Goal: Transaction & Acquisition: Purchase product/service

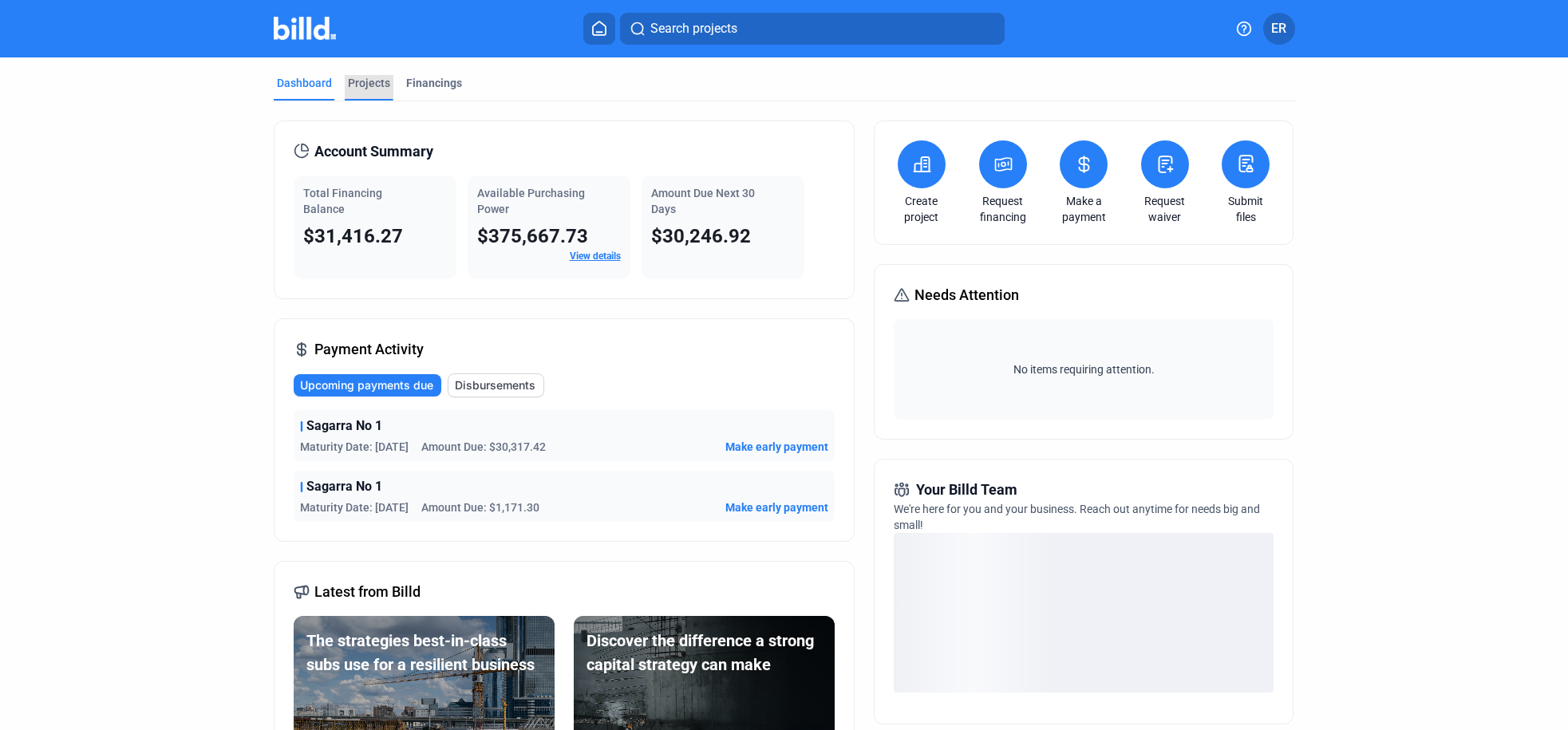
click at [365, 81] on div "Projects" at bounding box center [368, 83] width 42 height 16
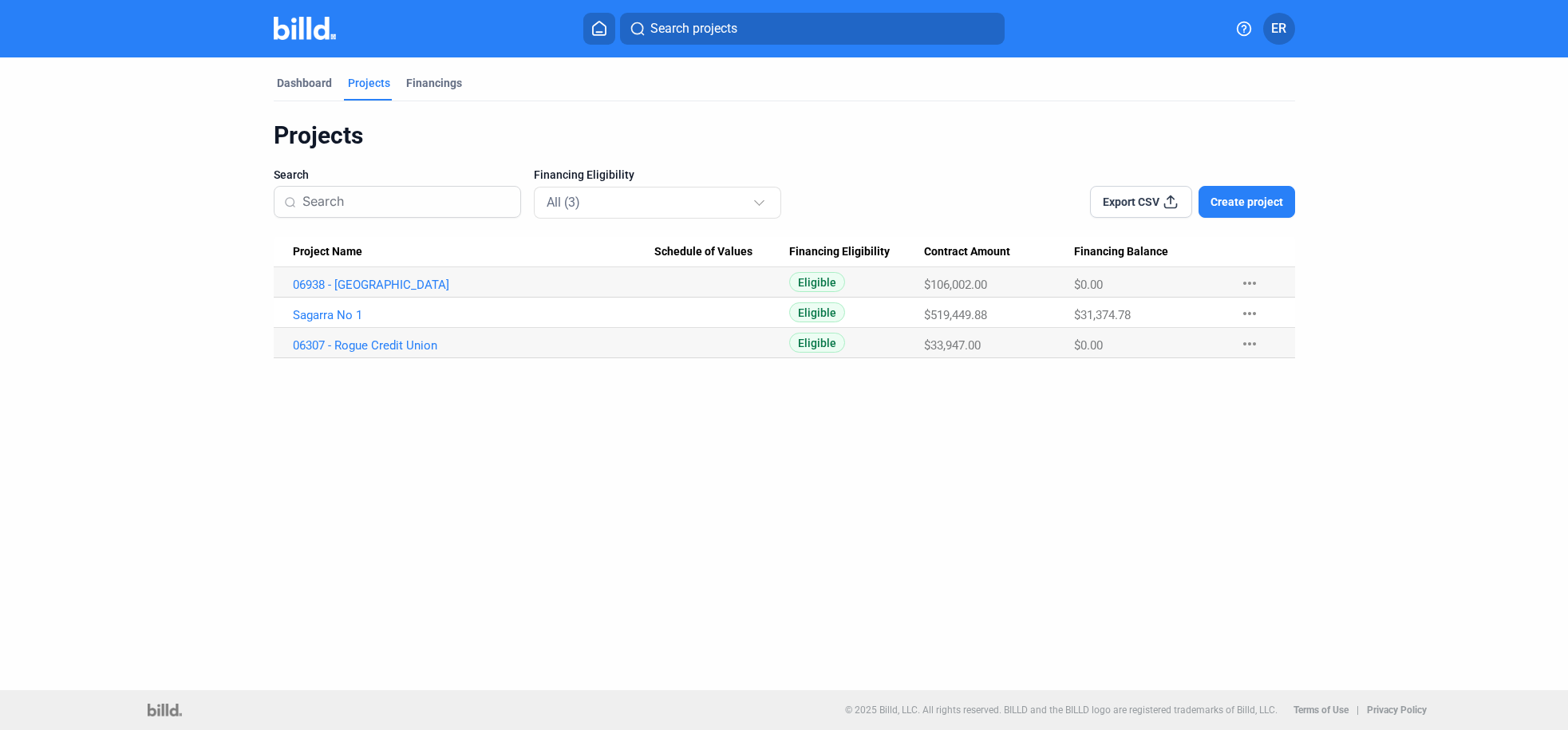
click at [1259, 201] on span "Create project" at bounding box center [1247, 201] width 72 height 16
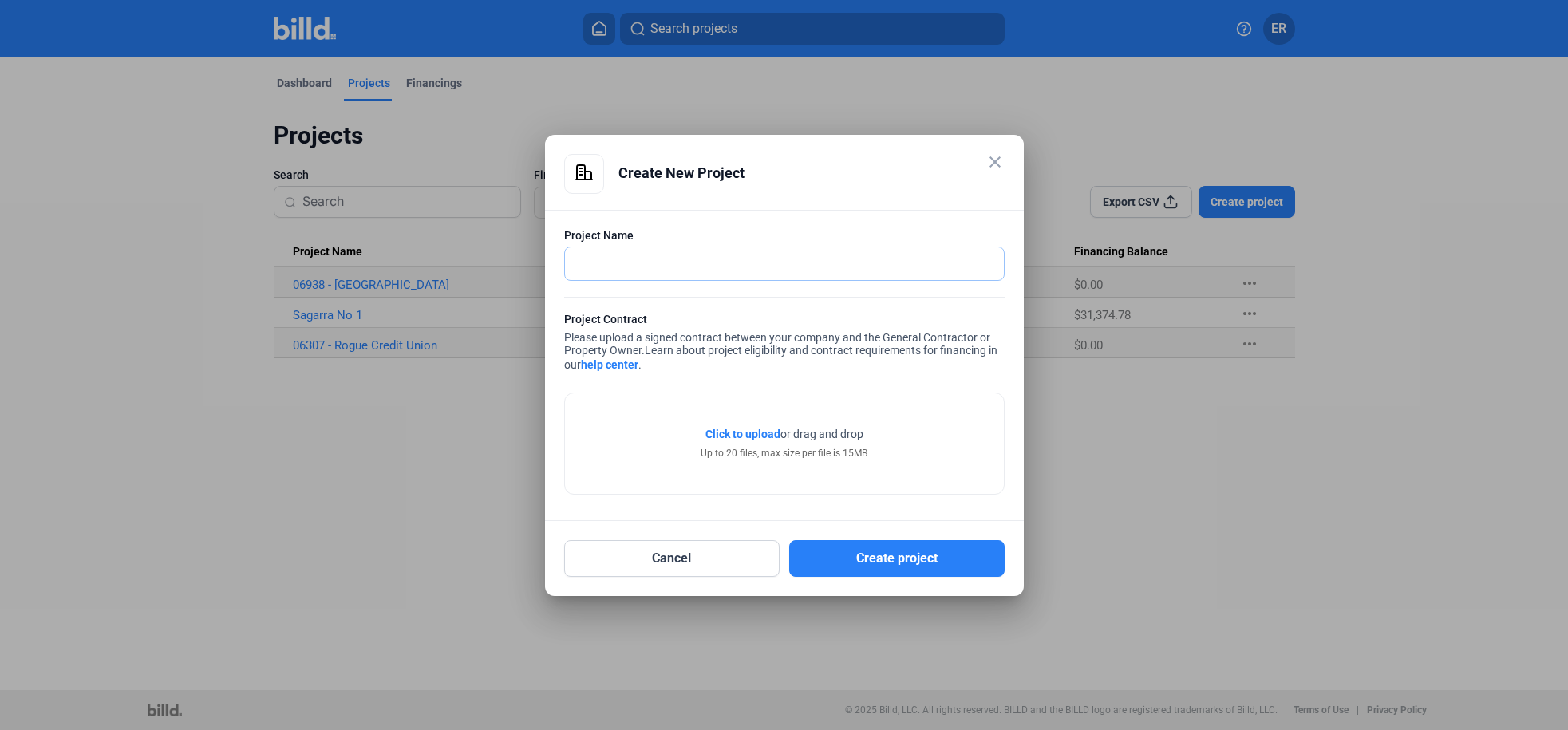
click at [617, 258] on input "text" at bounding box center [775, 263] width 421 height 33
paste input "06219-Soaring Feather Ranch - NCL"
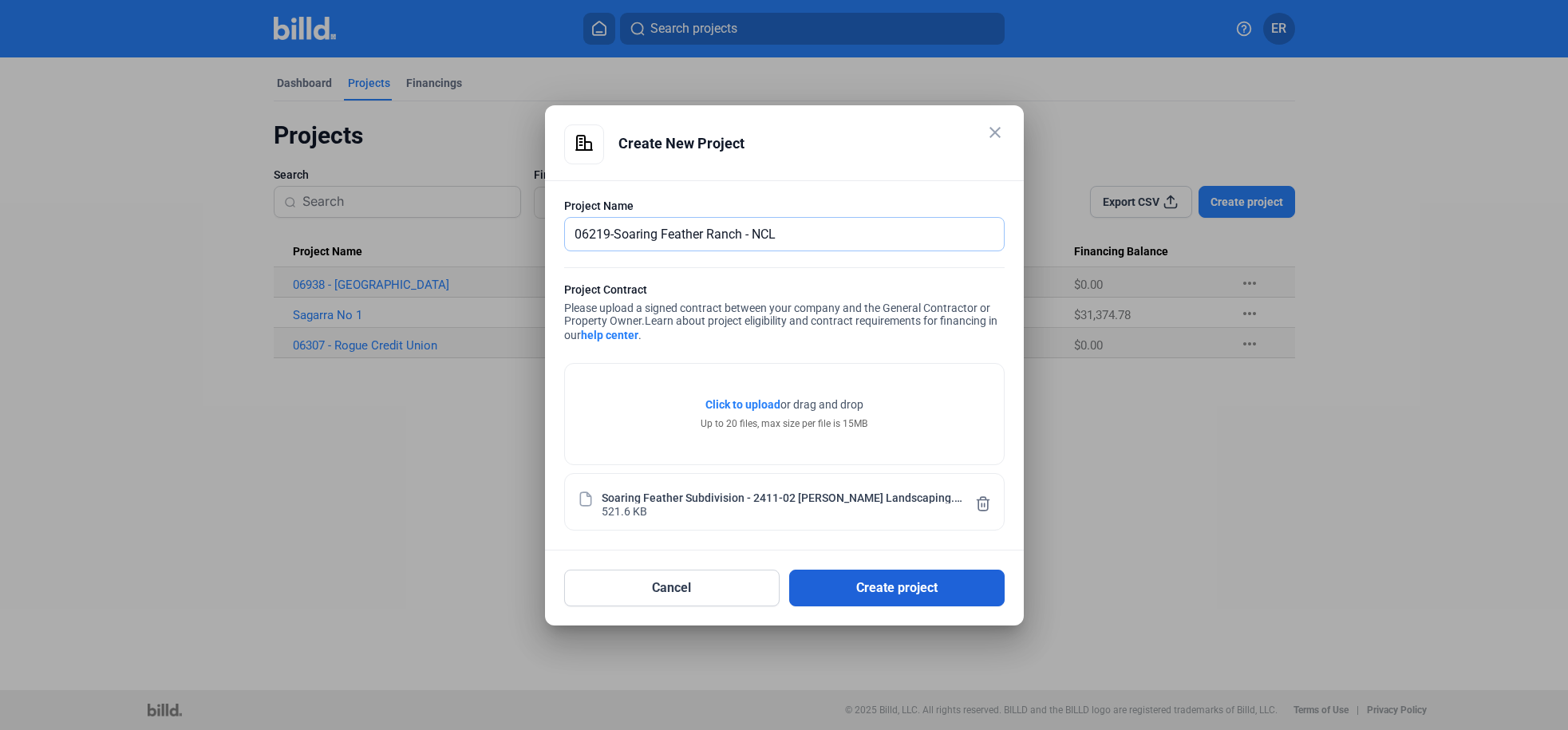
type input "06219-Soaring Feather Ranch - NCL"
click at [842, 586] on button "Create project" at bounding box center [896, 587] width 215 height 37
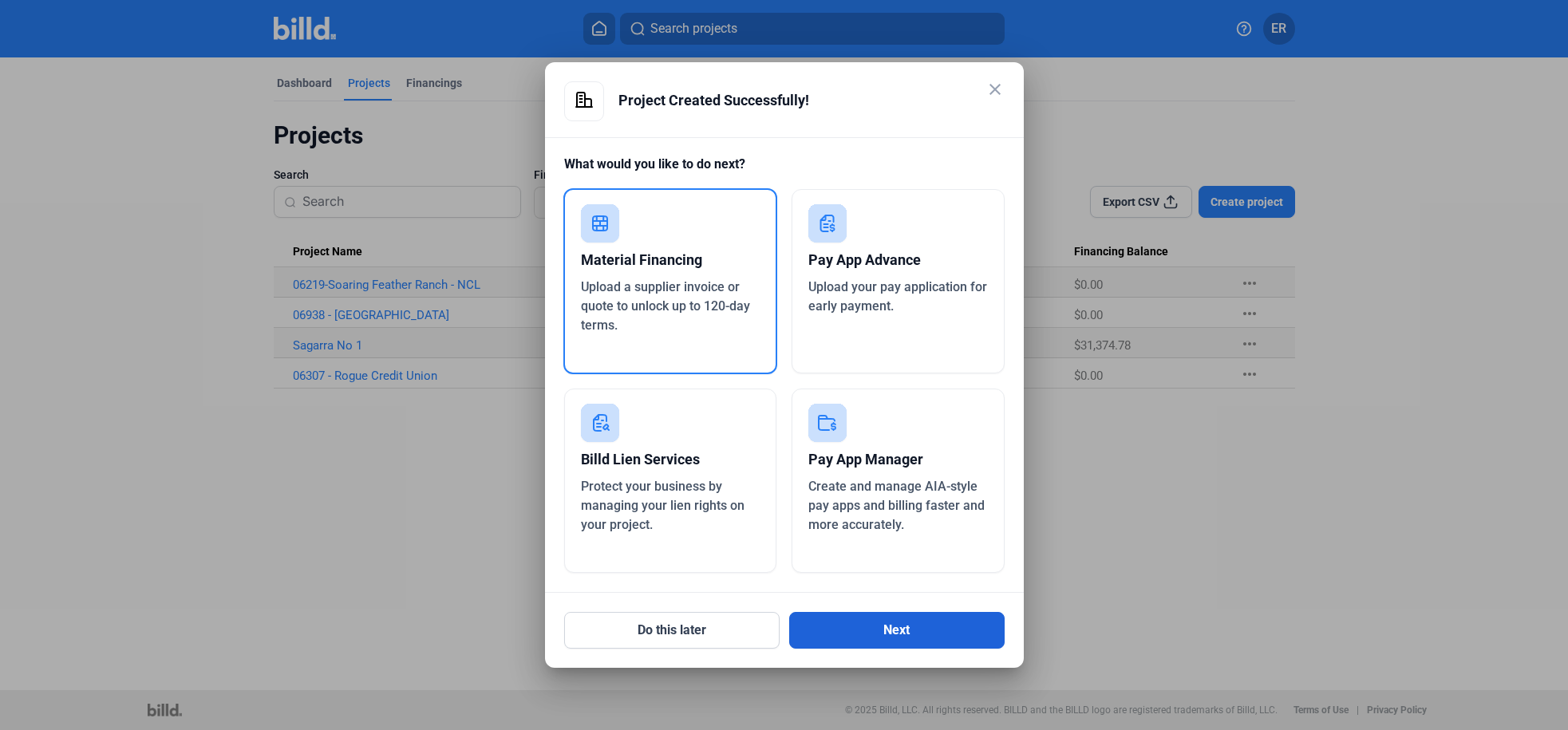
click at [882, 632] on button "Next" at bounding box center [896, 630] width 215 height 37
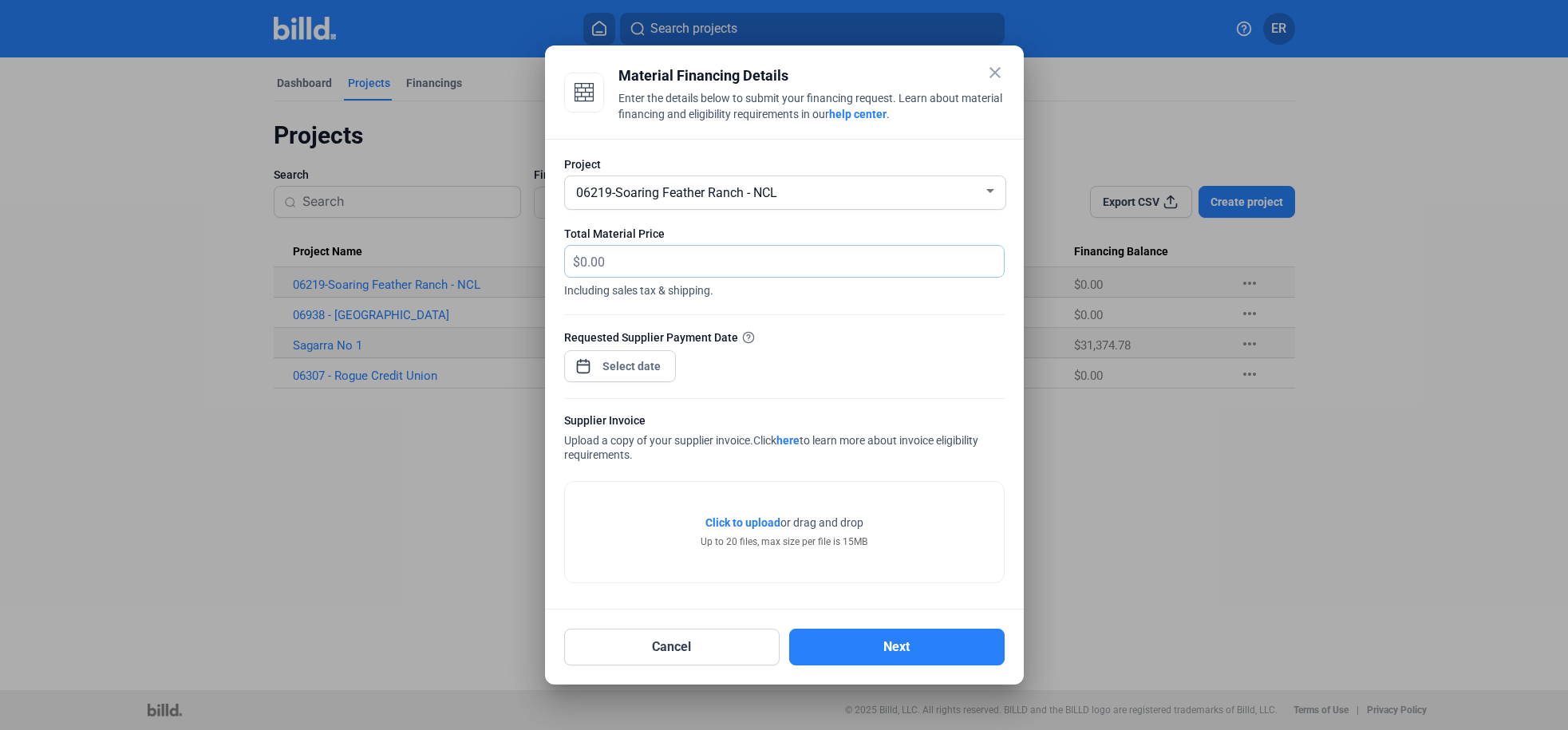
click at [633, 266] on input "text" at bounding box center [784, 261] width 406 height 31
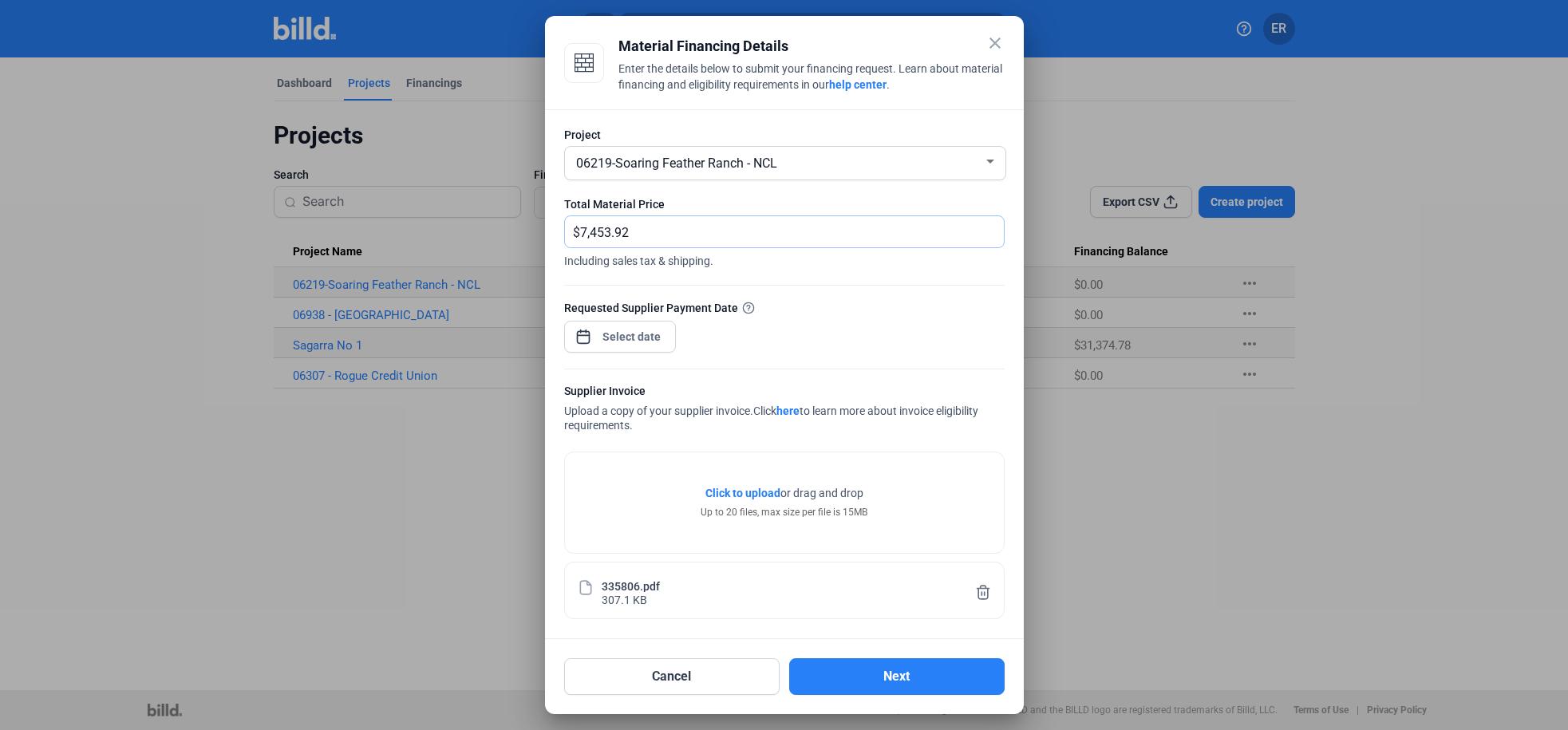
type input "7,453.92"
click at [644, 349] on div at bounding box center [631, 336] width 69 height 29
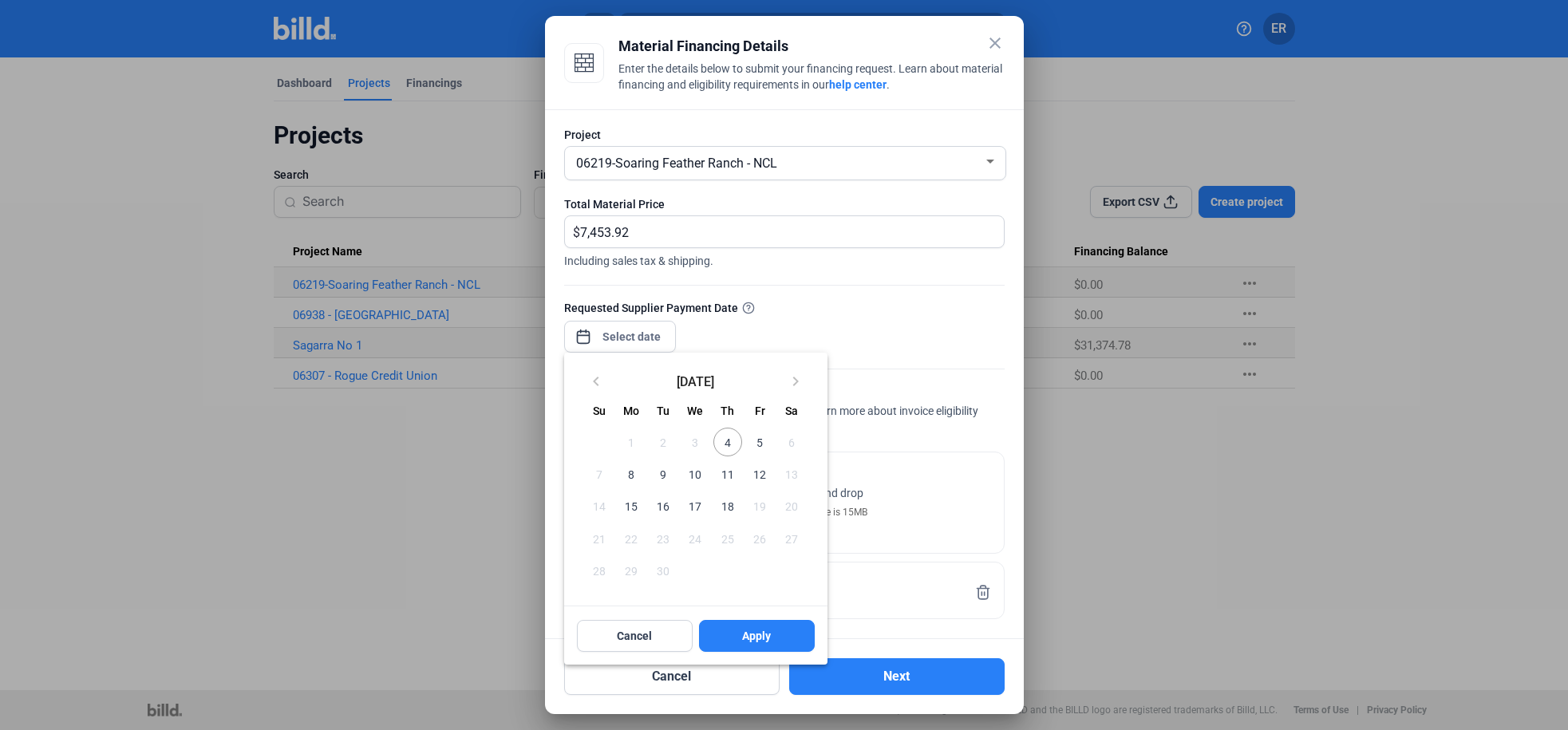
click at [697, 478] on span "10" at bounding box center [695, 474] width 29 height 29
click at [792, 630] on button "Apply" at bounding box center [756, 636] width 116 height 32
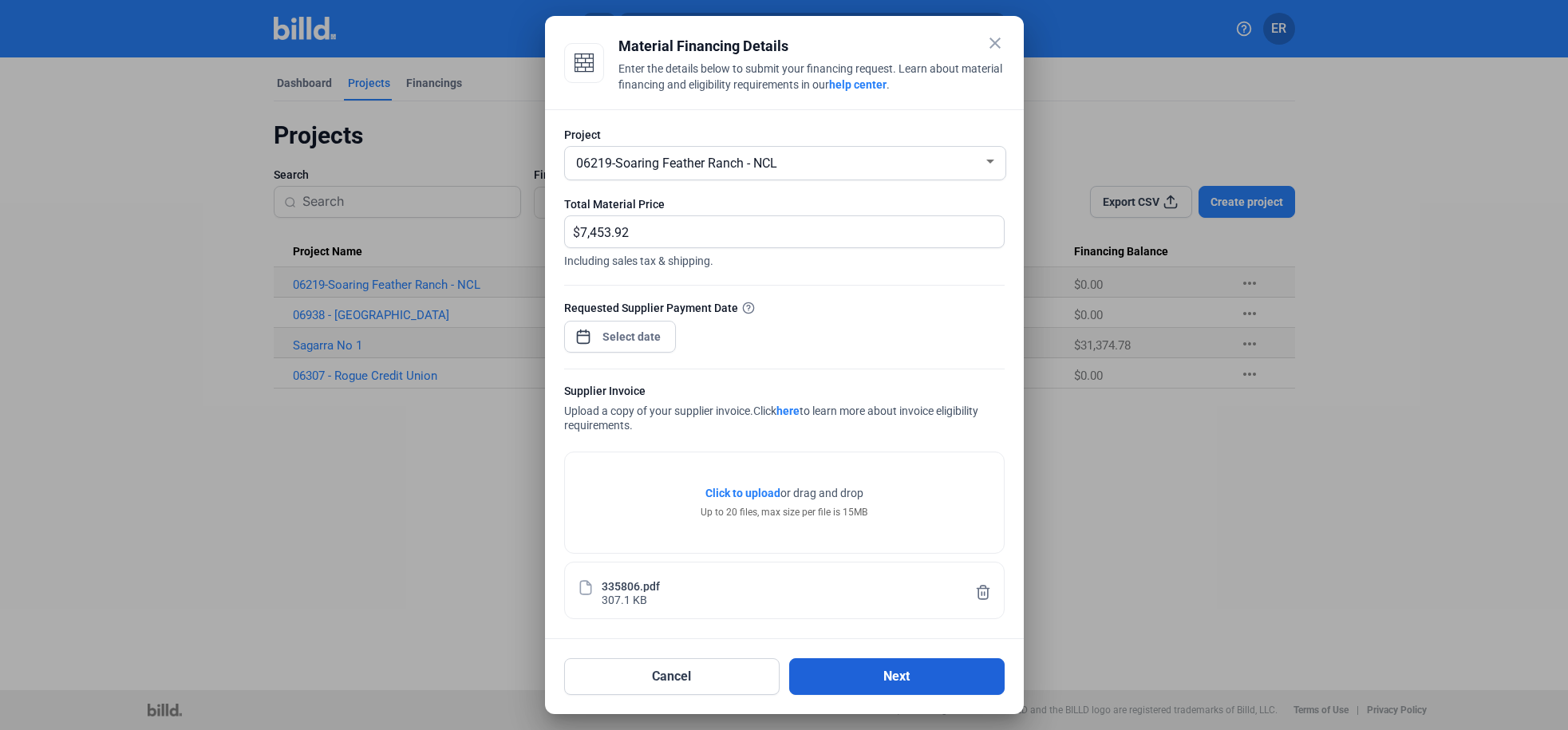
click at [893, 676] on button "Next" at bounding box center [896, 676] width 215 height 37
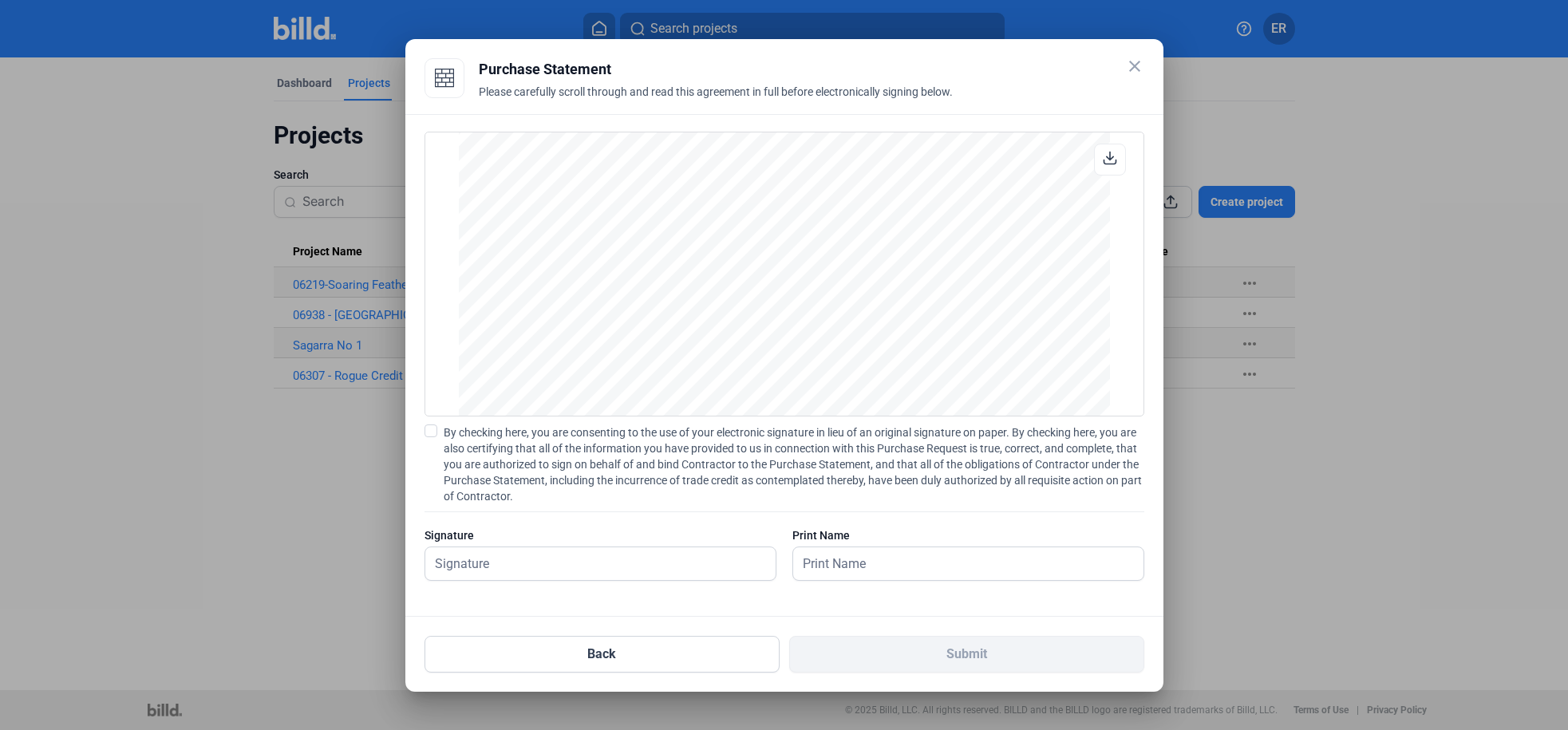
scroll to position [1103, 0]
click at [432, 432] on span at bounding box center [431, 431] width 13 height 13
click at [0, 0] on input "By checking here, you are consenting to the use of your electronic signature in…" at bounding box center [0, 0] width 0 height 0
click at [483, 578] on input "text" at bounding box center [592, 564] width 333 height 33
type input "[PERSON_NAME]"
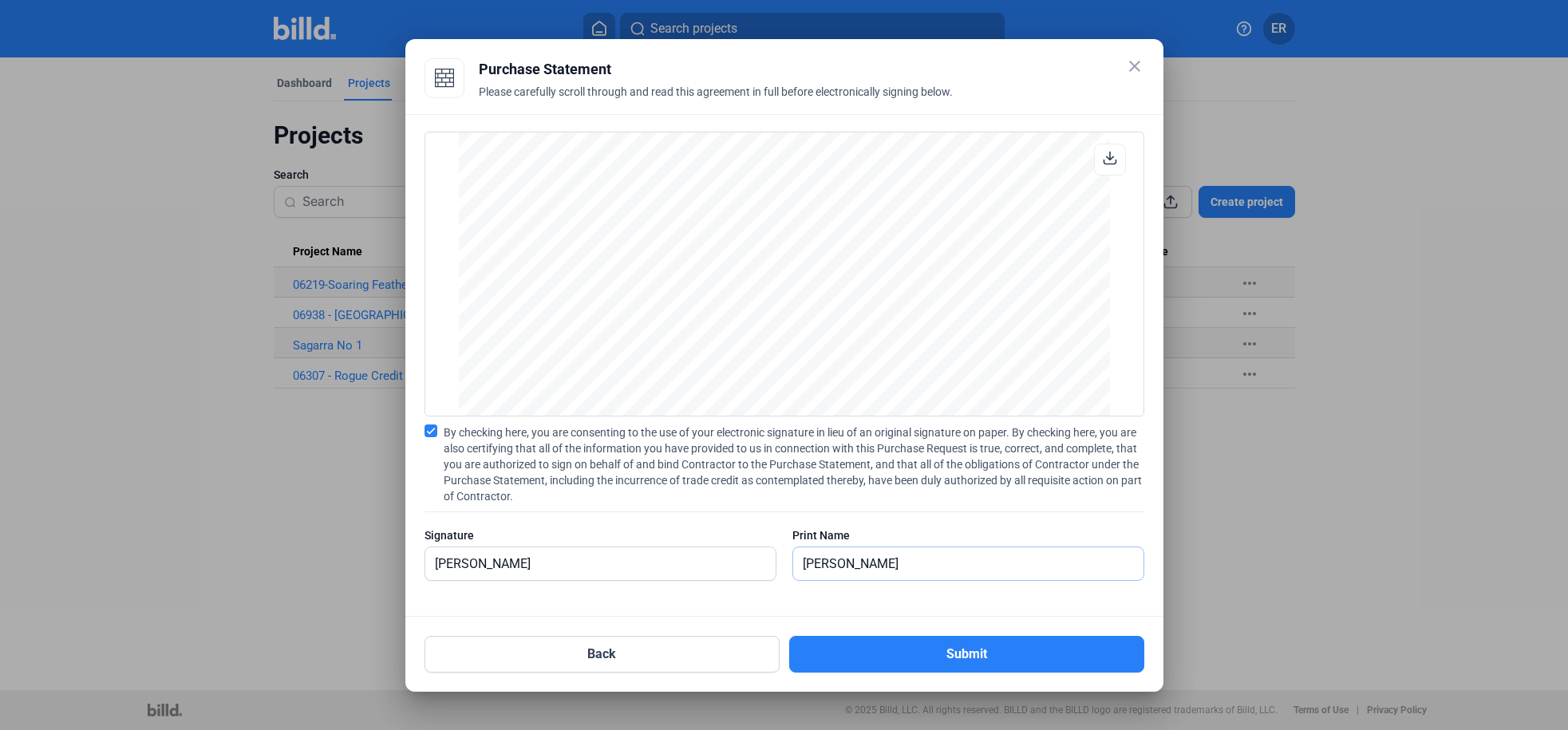
scroll to position [1325, 0]
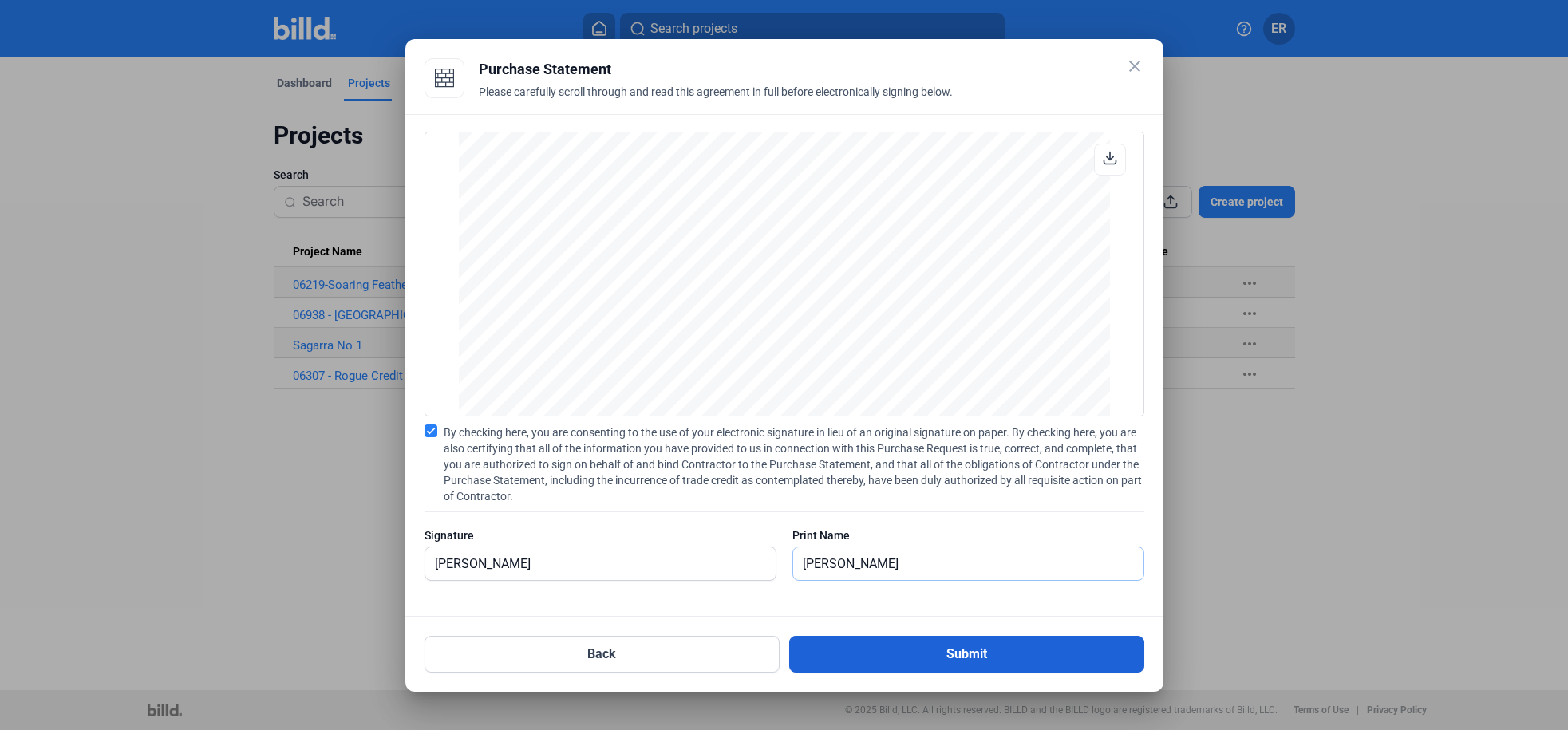
type input "[PERSON_NAME]"
click at [919, 655] on button "Submit" at bounding box center [967, 654] width 355 height 37
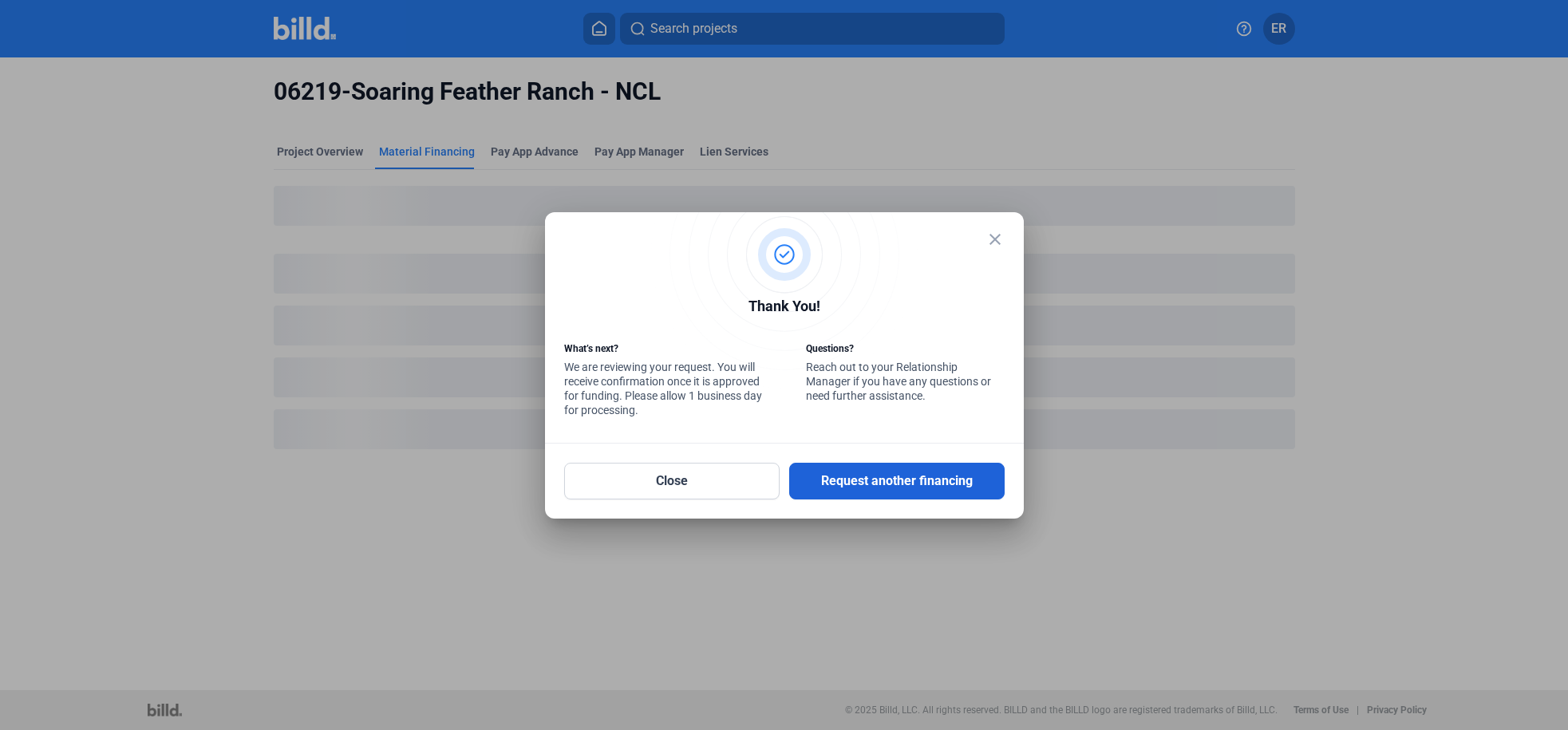
click at [888, 482] on button "Request another financing" at bounding box center [896, 481] width 215 height 37
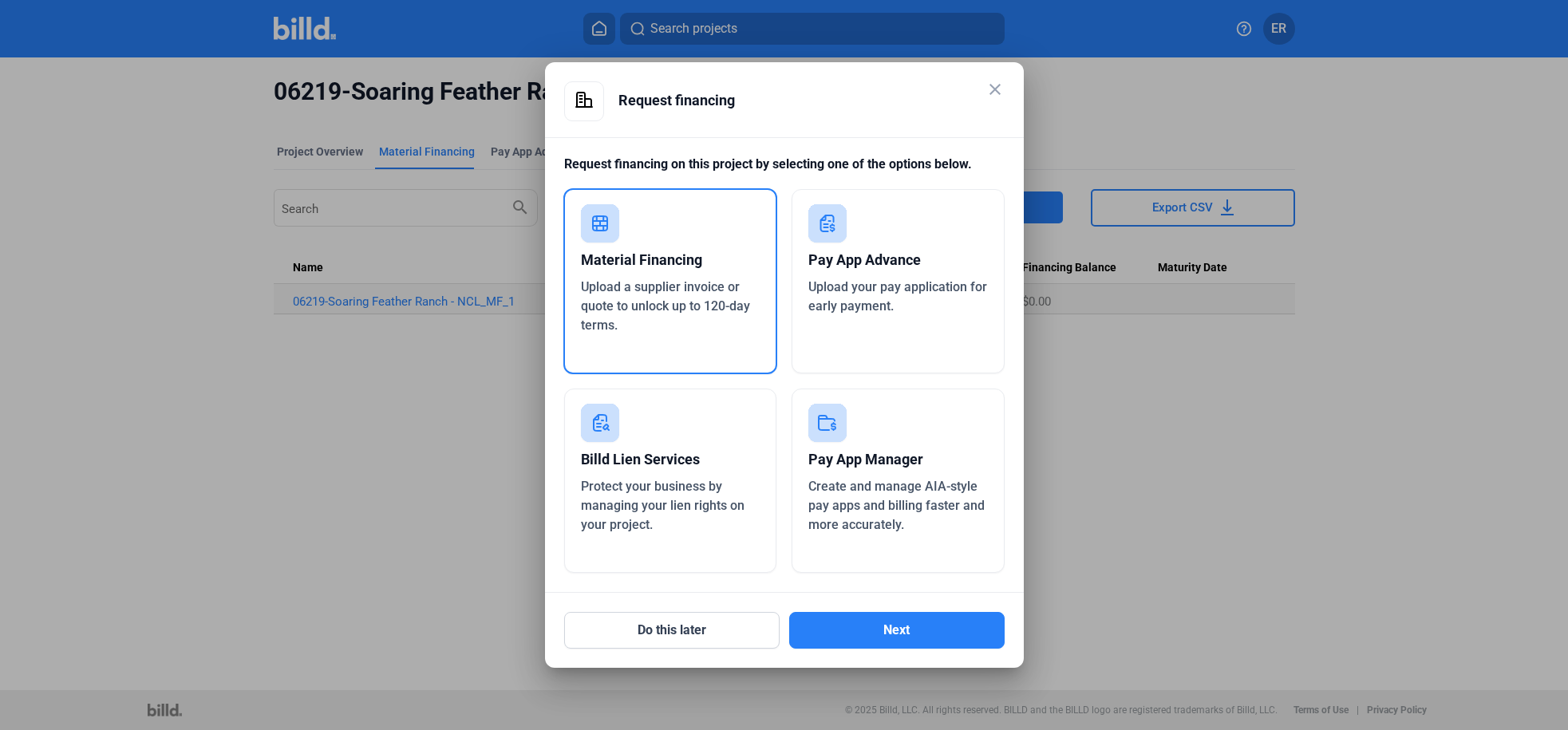
click at [1000, 88] on mat-icon "close" at bounding box center [995, 89] width 19 height 19
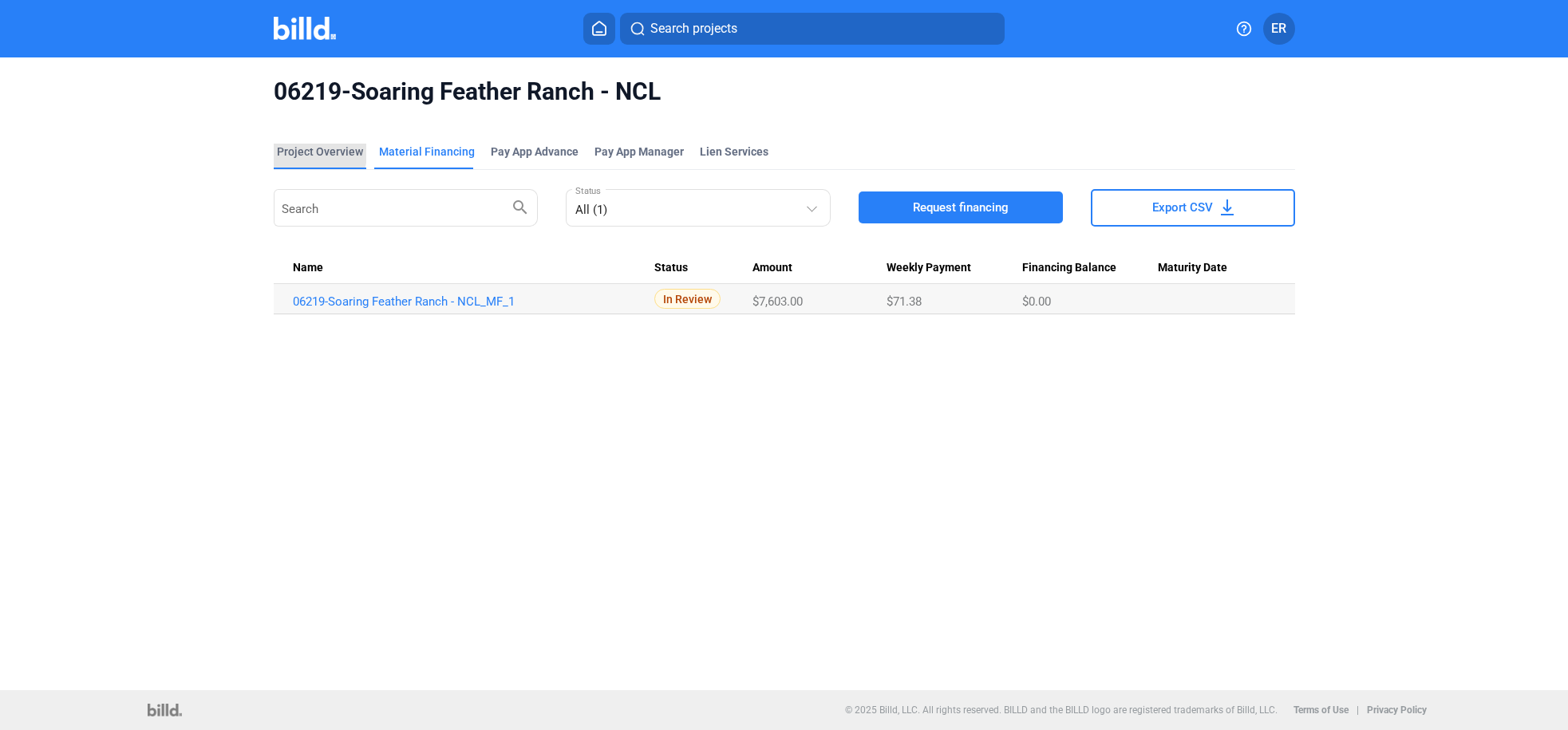
click at [309, 153] on div "Project Overview" at bounding box center [320, 151] width 86 height 16
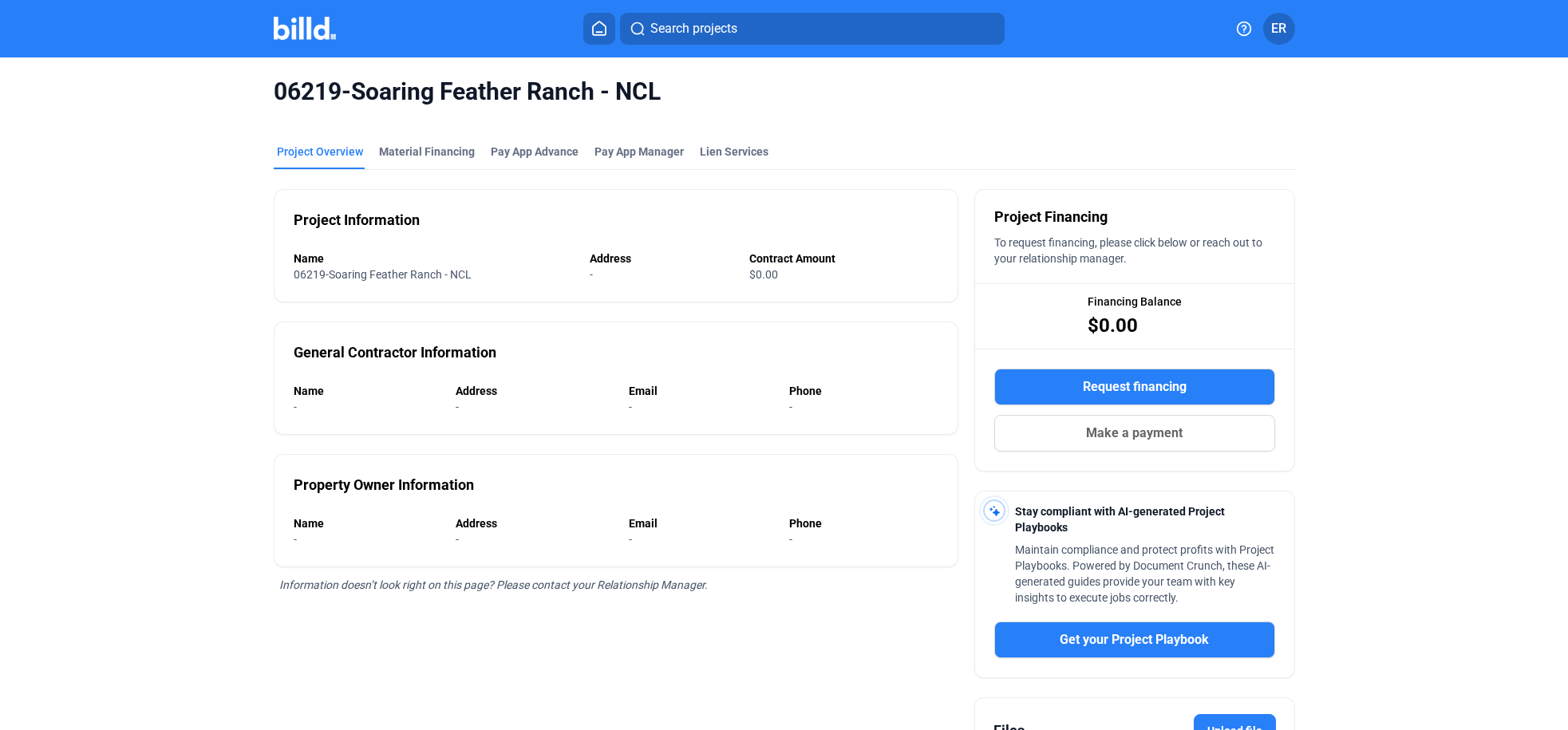
click at [317, 31] on img at bounding box center [304, 28] width 63 height 23
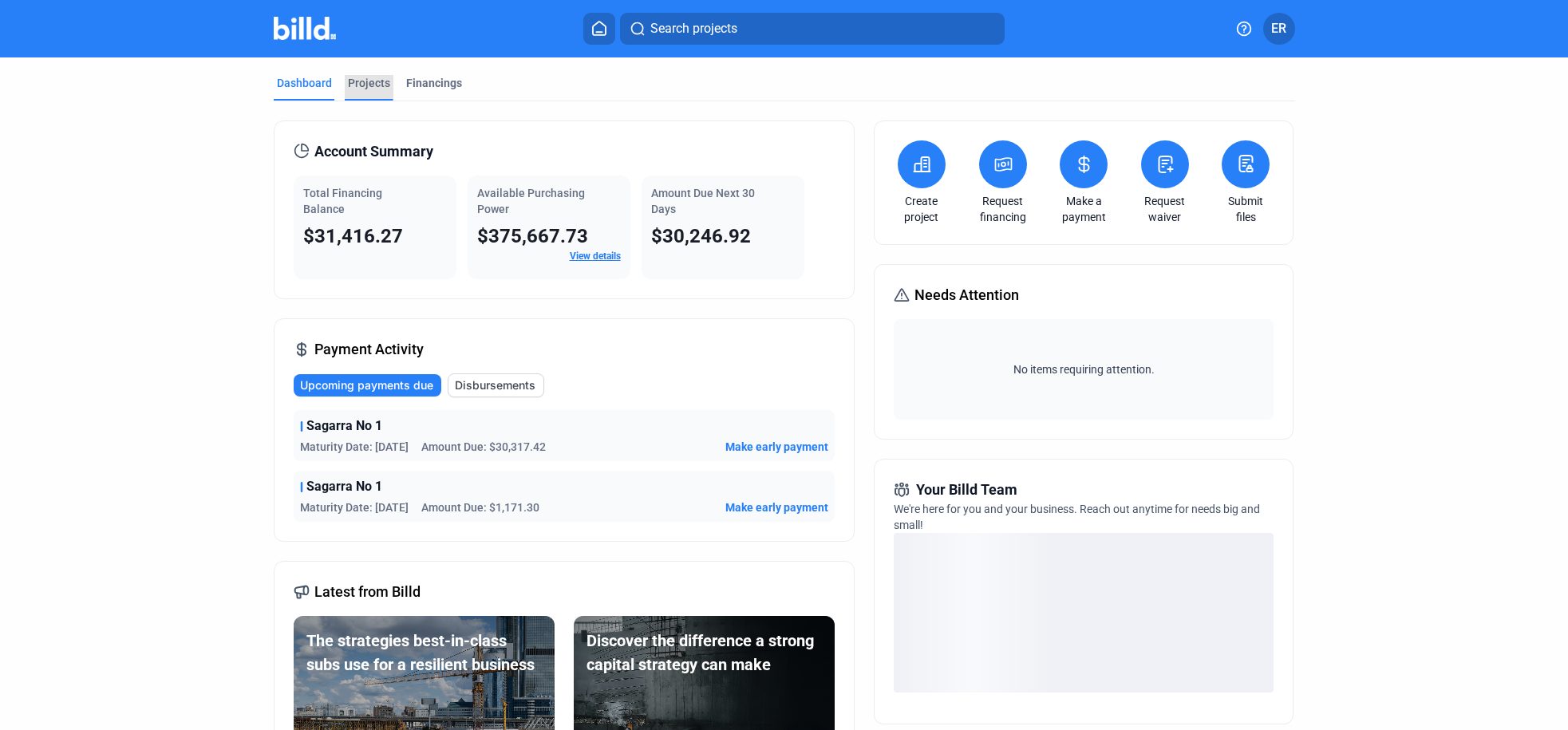
click at [367, 85] on div "Projects" at bounding box center [368, 83] width 42 height 16
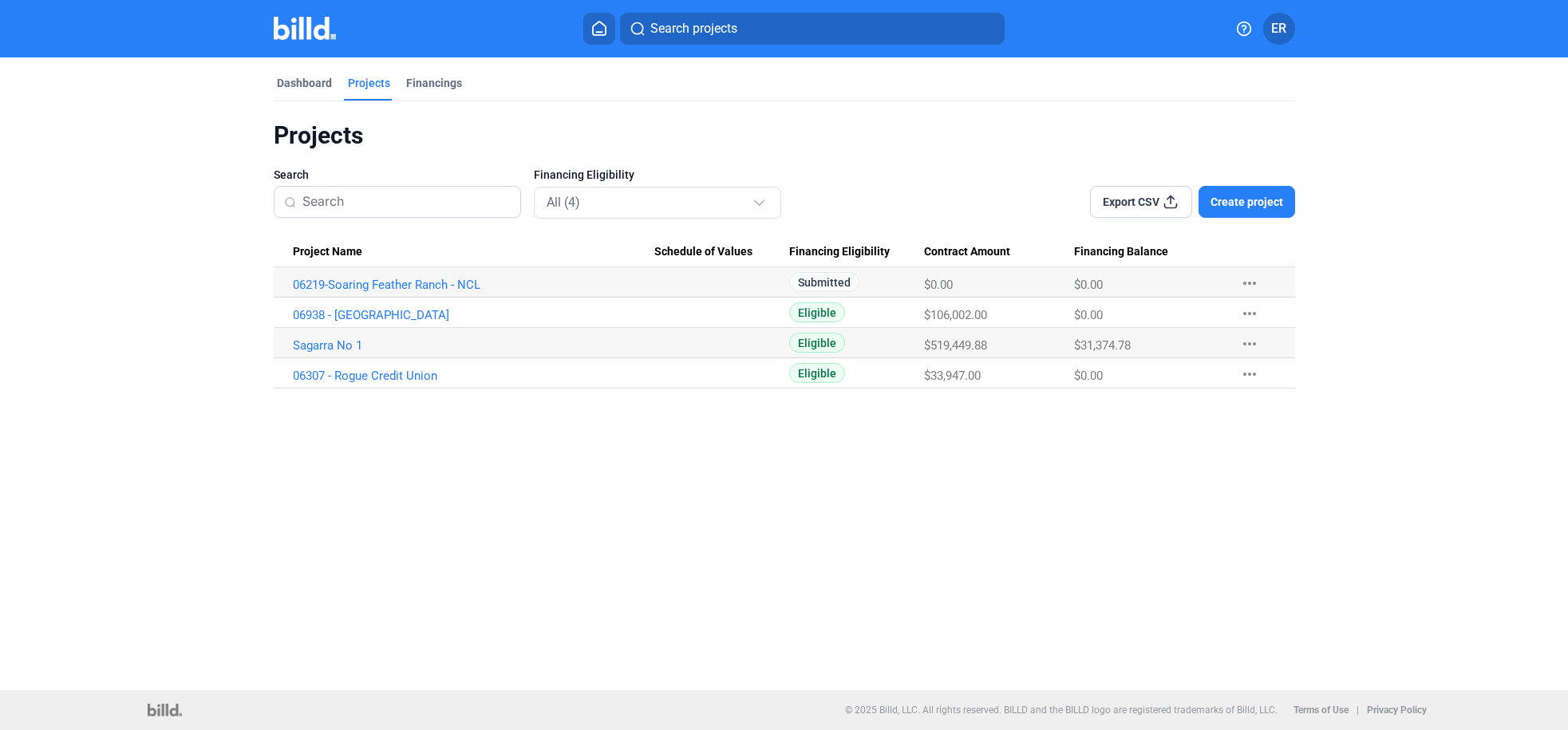
click at [1253, 206] on span "Create project" at bounding box center [1247, 201] width 72 height 16
